Goal: Information Seeking & Learning: Learn about a topic

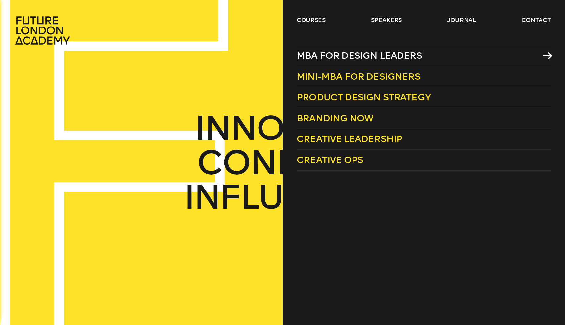
click at [357, 56] on span "MBA for Design Leaders" at bounding box center [359, 55] width 125 height 11
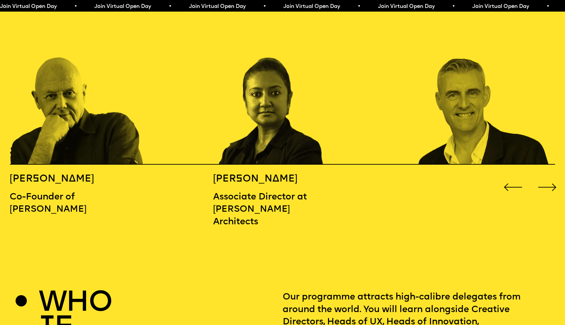
scroll to position [883, 0]
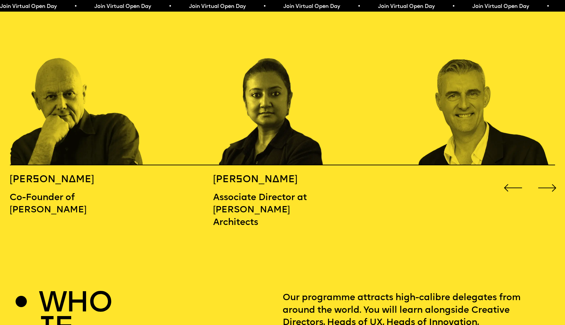
click at [552, 176] on div "Next slide" at bounding box center [547, 187] width 23 height 23
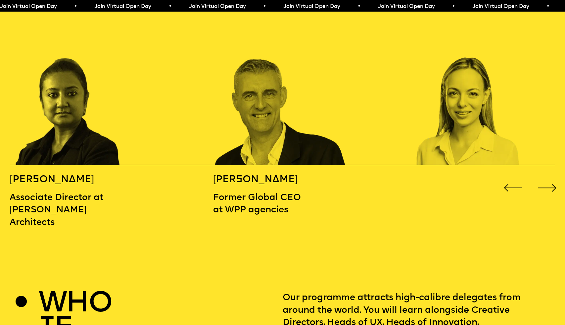
click at [552, 176] on div "Next slide" at bounding box center [547, 187] width 23 height 23
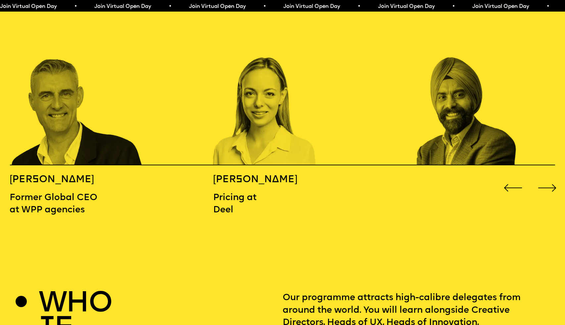
click at [552, 176] on div "Next slide" at bounding box center [547, 187] width 23 height 23
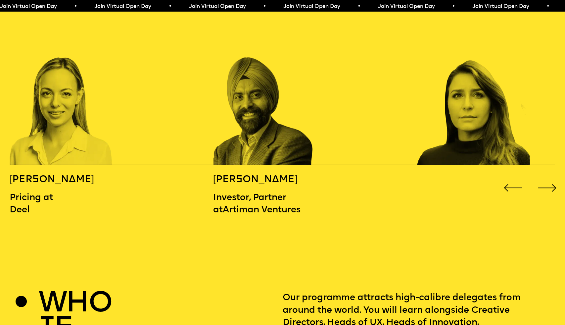
click at [552, 176] on div "Next slide" at bounding box center [547, 187] width 23 height 23
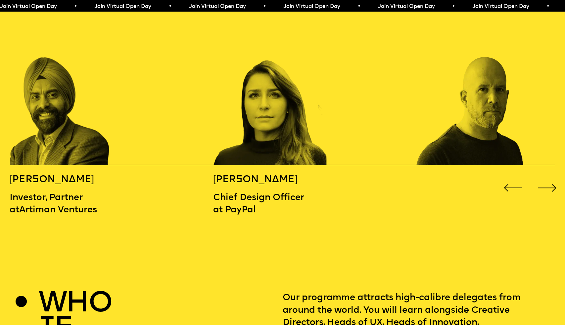
click at [552, 176] on div "Next slide" at bounding box center [547, 187] width 23 height 23
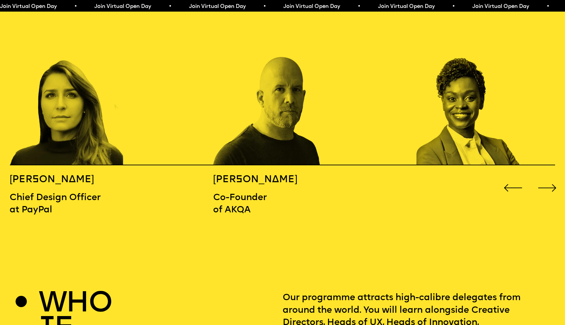
click at [552, 176] on div "Next slide" at bounding box center [547, 187] width 23 height 23
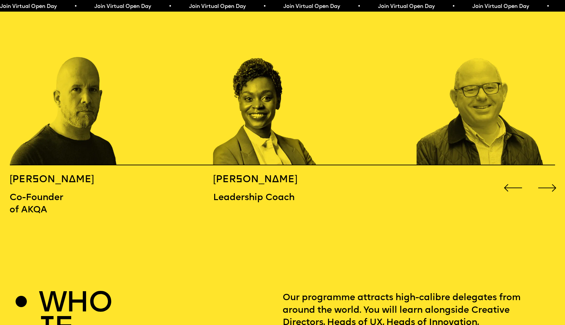
click at [552, 176] on div "Next slide" at bounding box center [547, 187] width 23 height 23
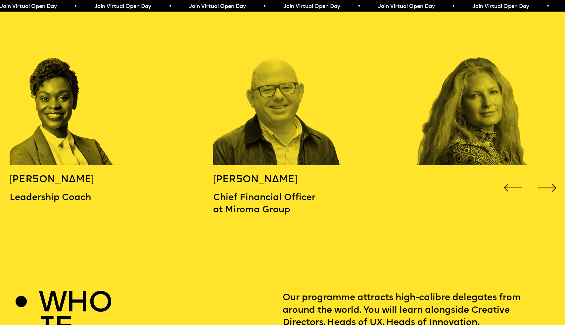
click at [552, 176] on div "Next slide" at bounding box center [547, 187] width 23 height 23
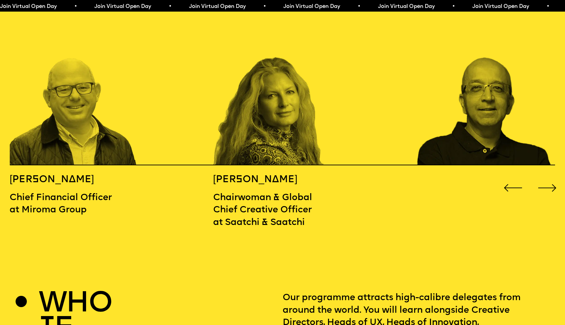
click at [552, 176] on div "Next slide" at bounding box center [547, 187] width 23 height 23
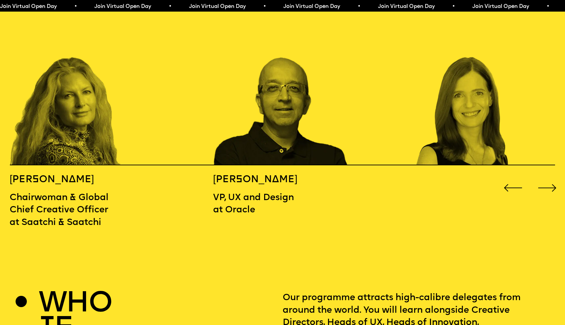
click at [552, 176] on div "Next slide" at bounding box center [547, 187] width 23 height 23
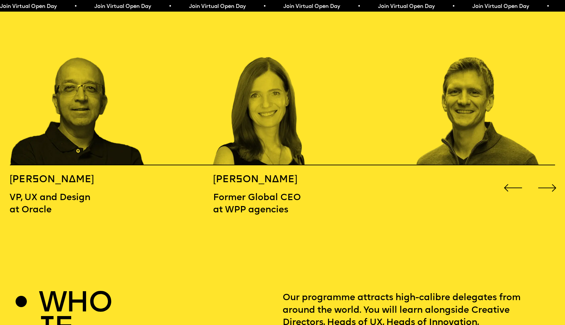
click at [552, 176] on div "Next slide" at bounding box center [547, 187] width 23 height 23
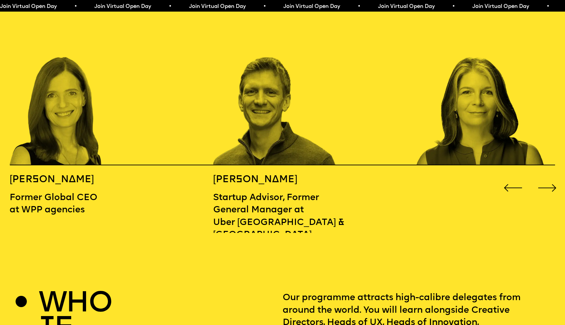
click at [552, 176] on div "Next slide" at bounding box center [547, 187] width 23 height 23
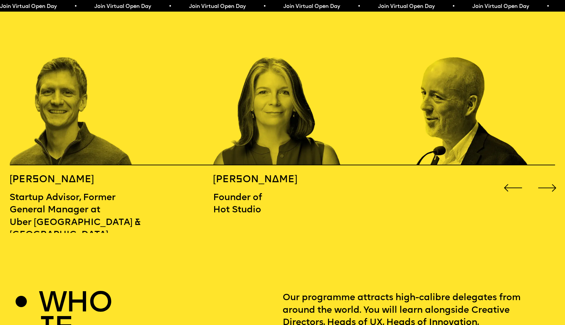
click at [552, 176] on div "Next slide" at bounding box center [547, 187] width 23 height 23
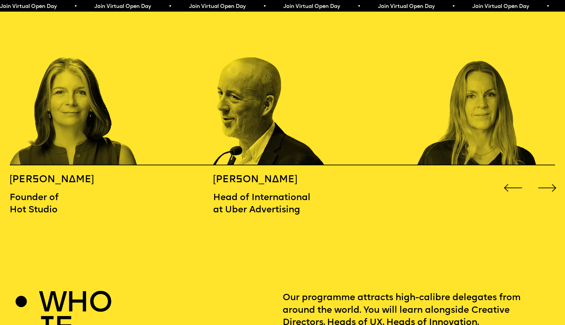
click at [552, 176] on div "Next slide" at bounding box center [547, 187] width 23 height 23
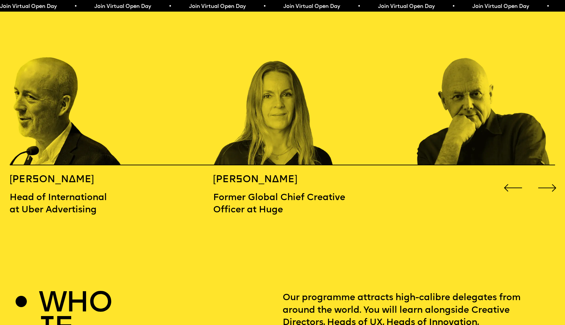
click at [552, 176] on div "Next slide" at bounding box center [547, 187] width 23 height 23
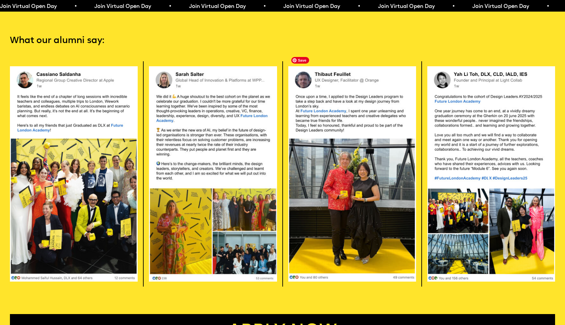
scroll to position [1573, 0]
